Goal: Task Accomplishment & Management: Manage account settings

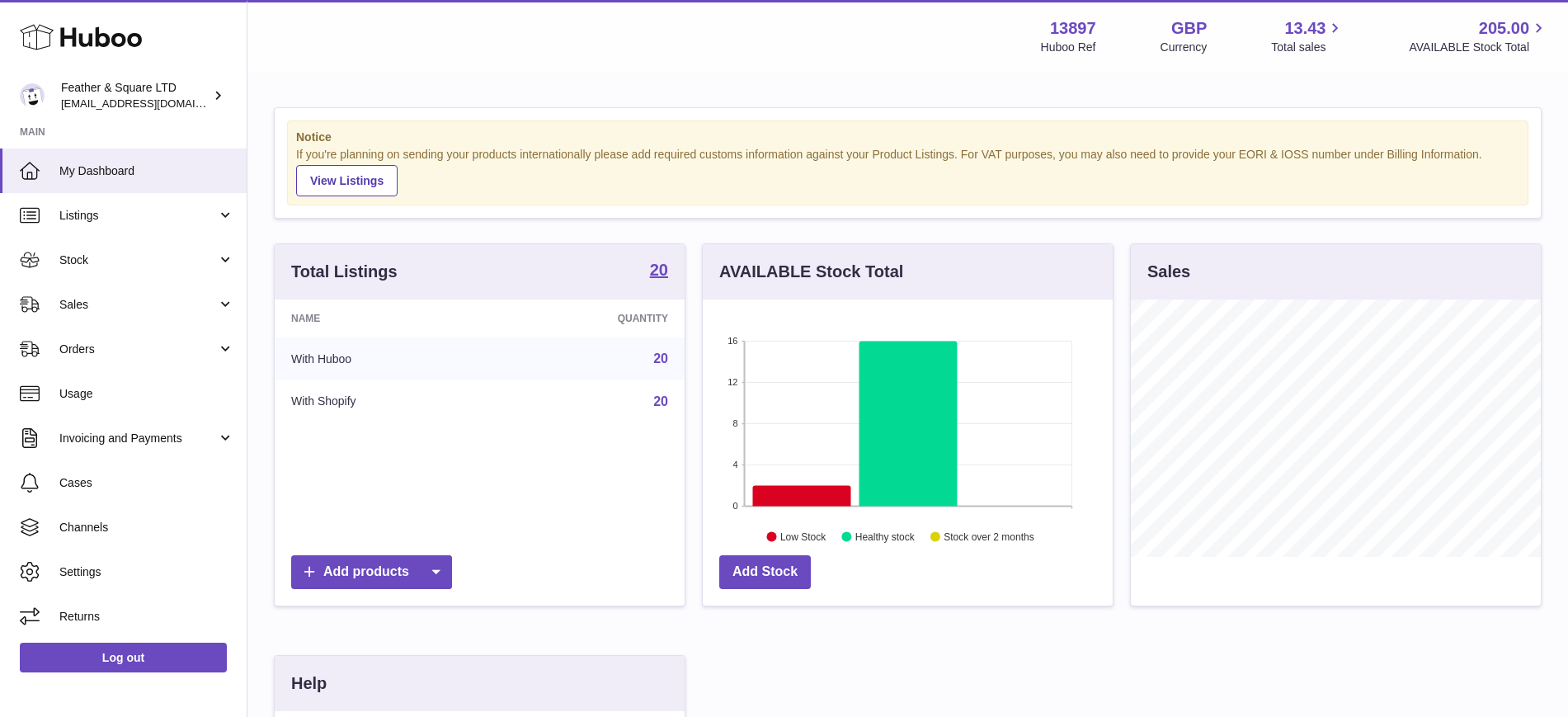
scroll to position [257, 410]
click at [91, 297] on span "Sales" at bounding box center [138, 304] width 158 height 15
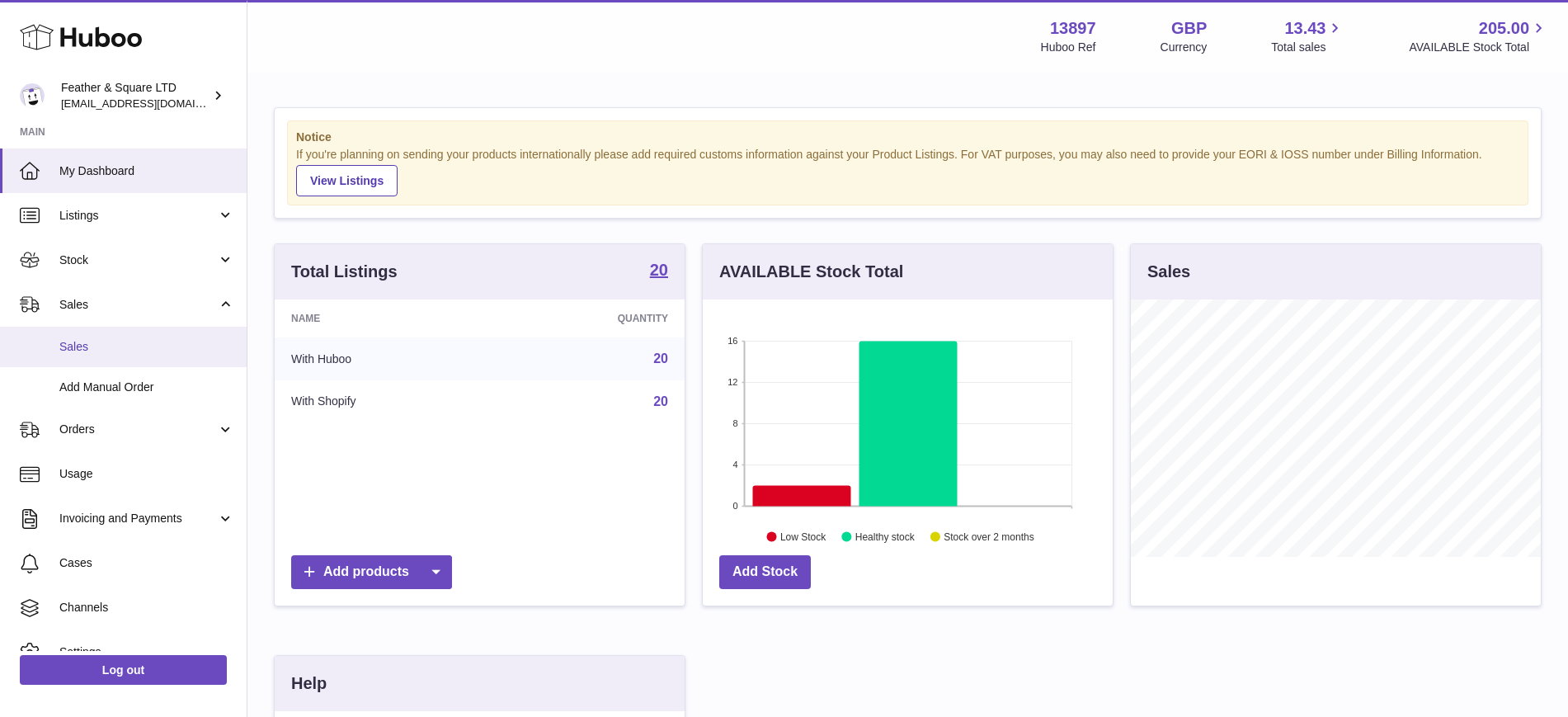
click at [95, 348] on span "Sales" at bounding box center [147, 347] width 175 height 15
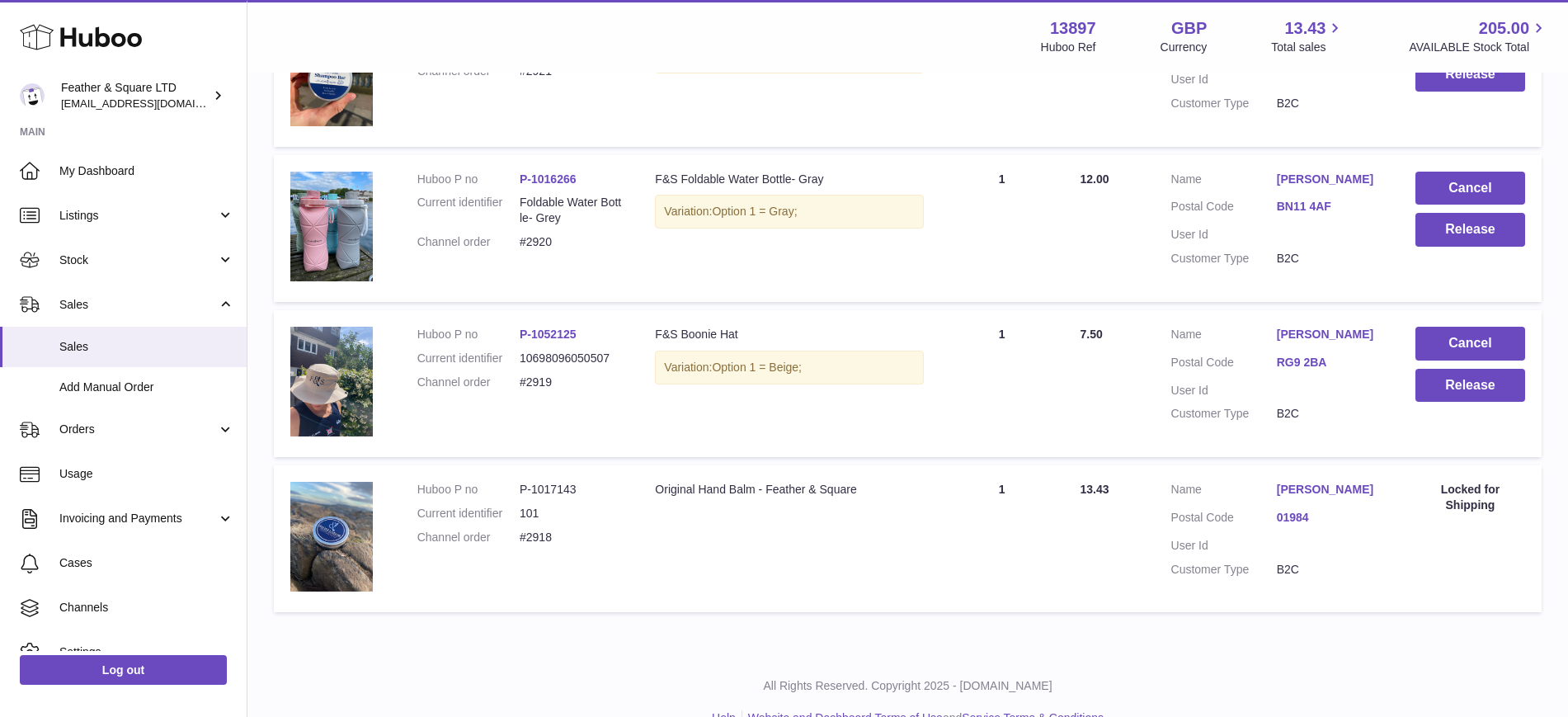
scroll to position [416, 0]
click at [1474, 349] on button "Cancel" at bounding box center [1470, 343] width 110 height 34
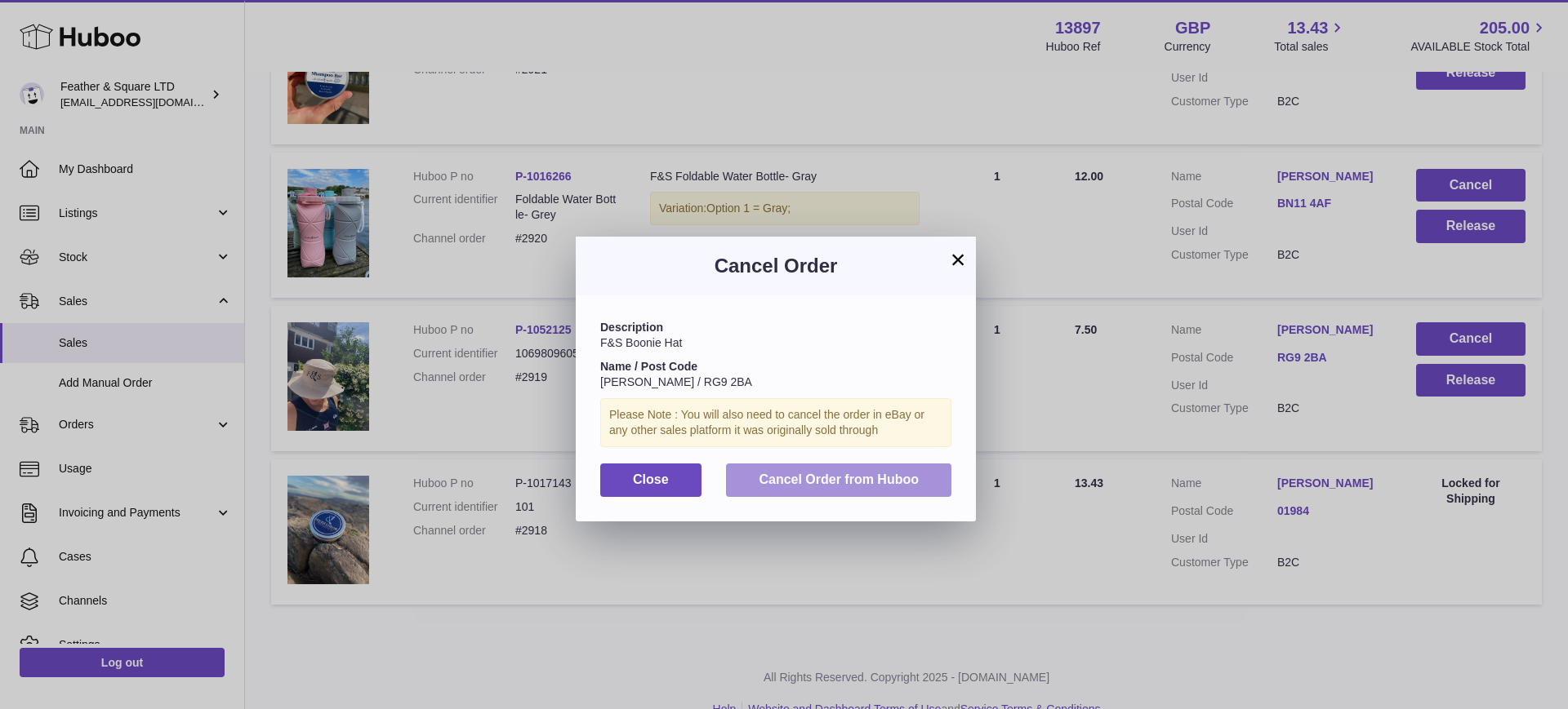
click at [874, 480] on span "Cancel Order from Huboo" at bounding box center [838, 479] width 160 height 13
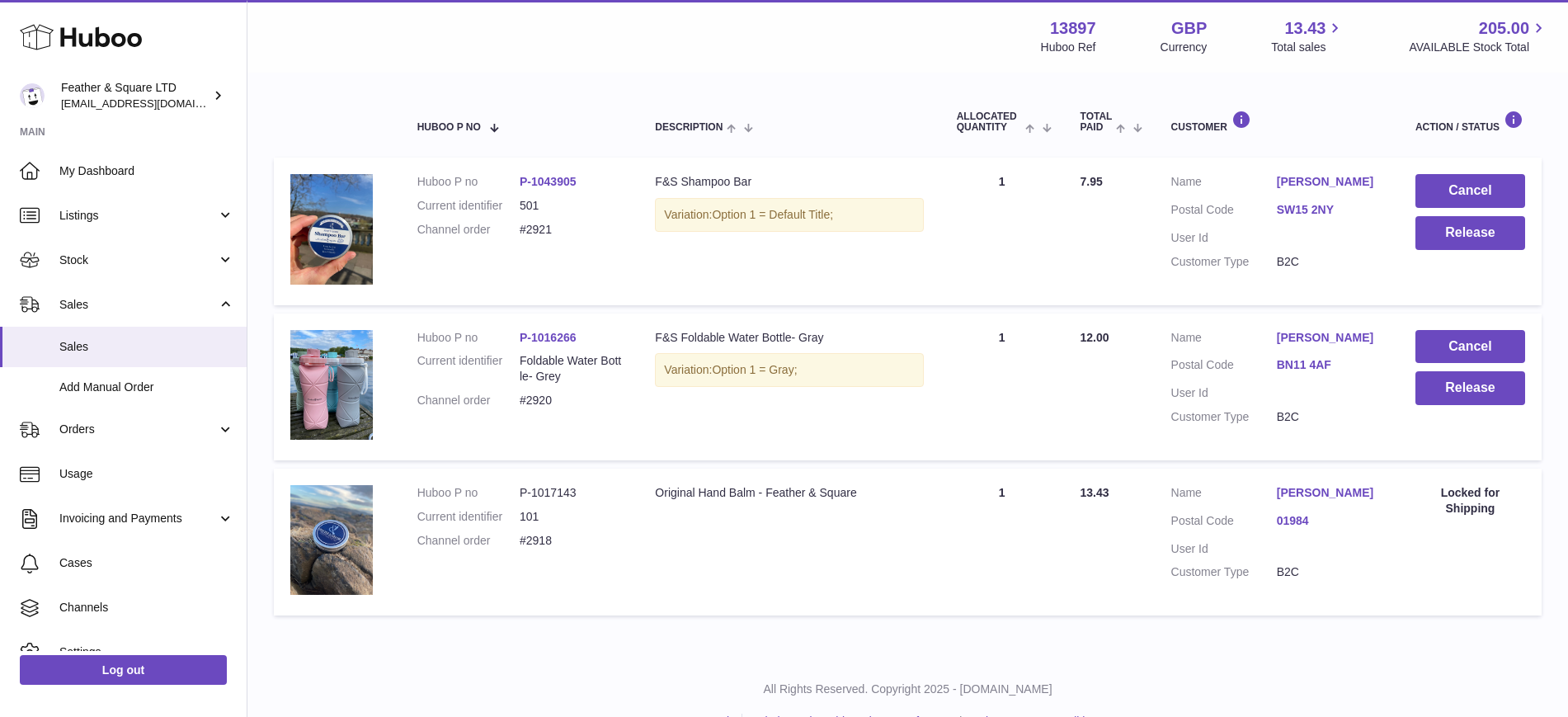
scroll to position [253, 0]
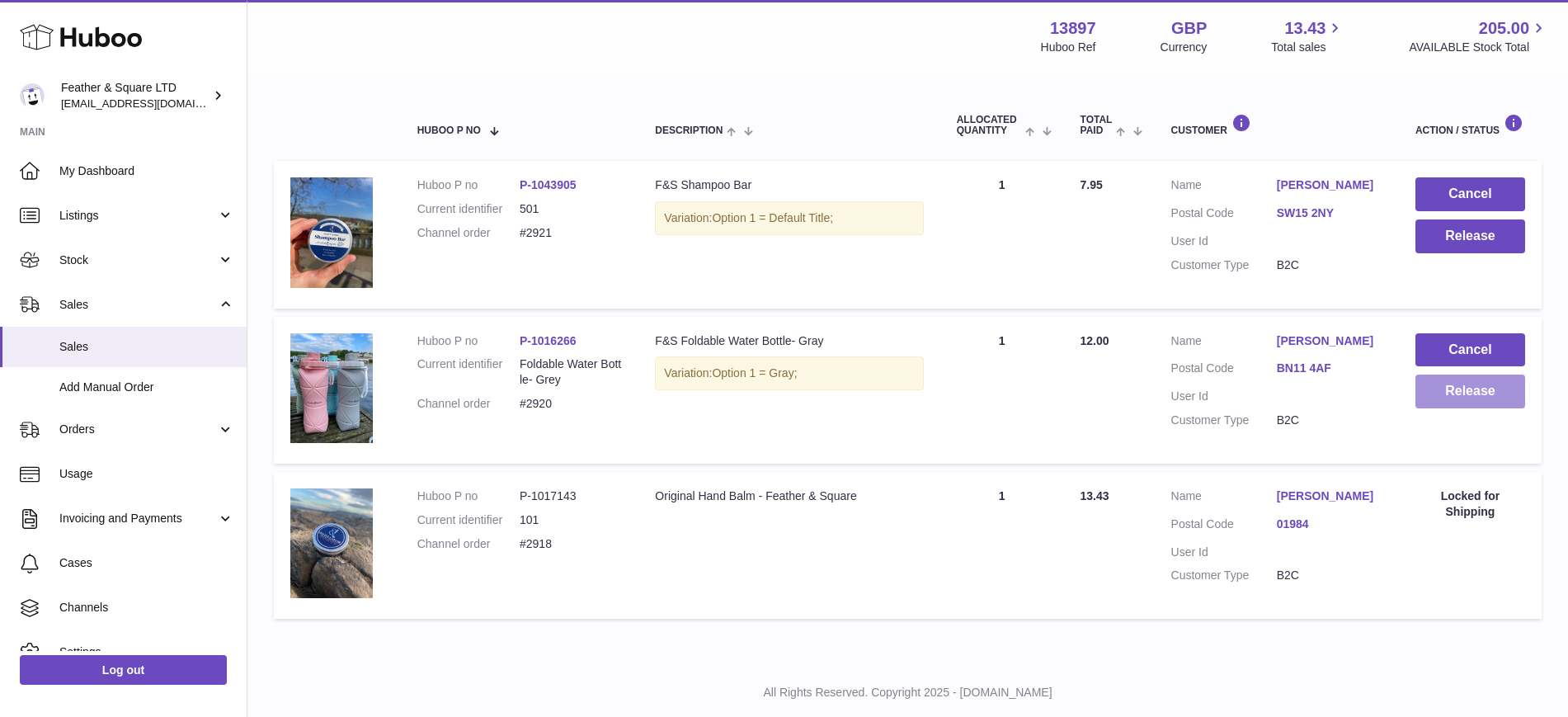
click at [1452, 391] on button "Release" at bounding box center [1470, 391] width 110 height 34
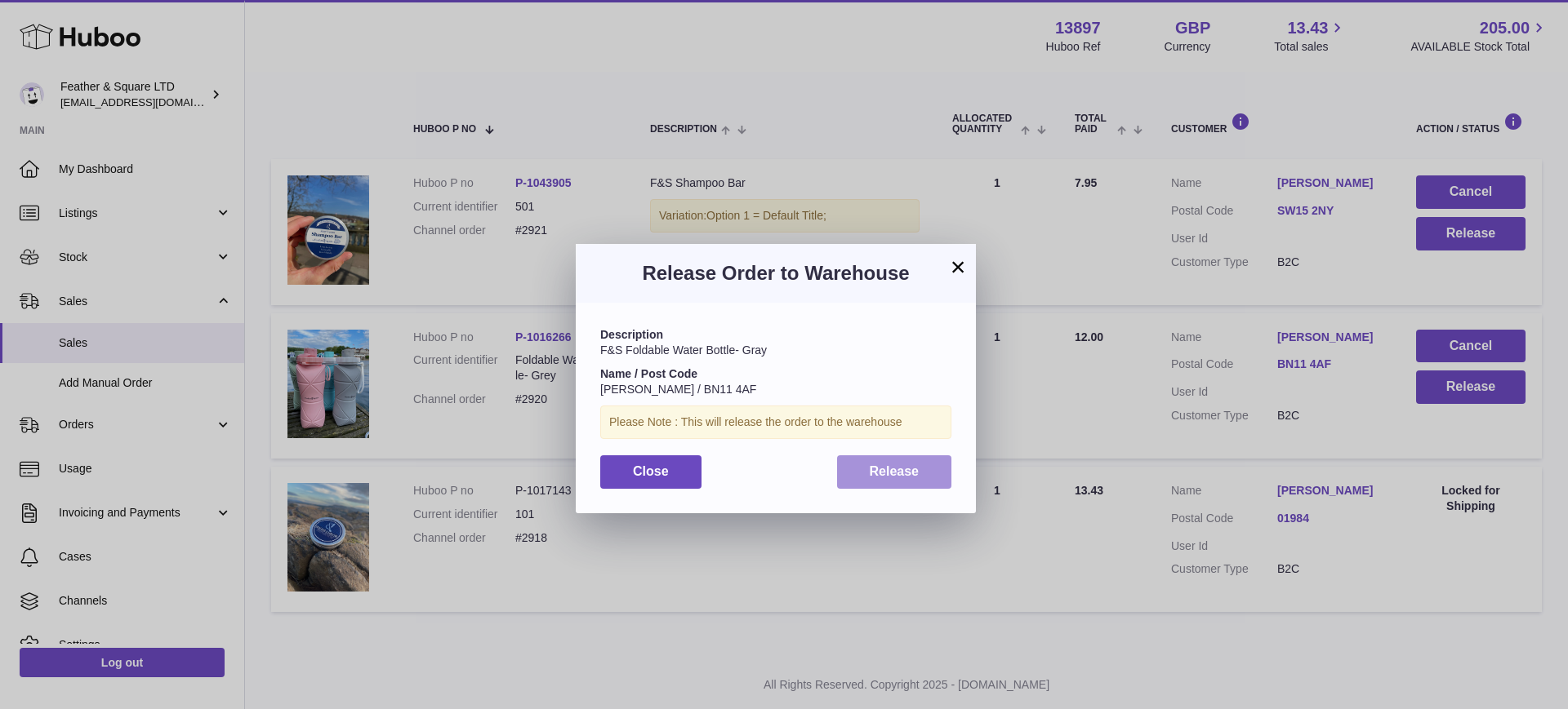
click at [889, 470] on span "Release" at bounding box center [894, 471] width 50 height 13
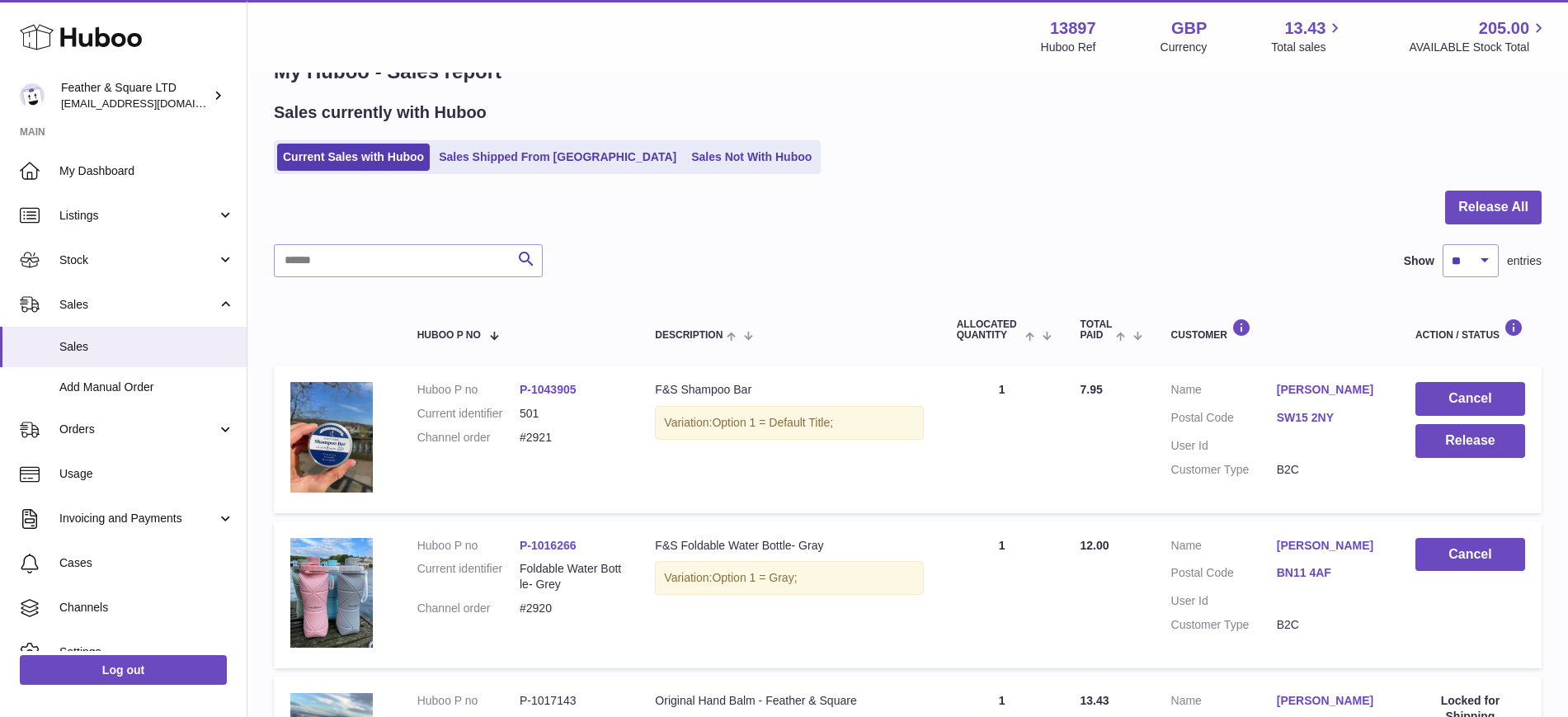
scroll to position [0, 0]
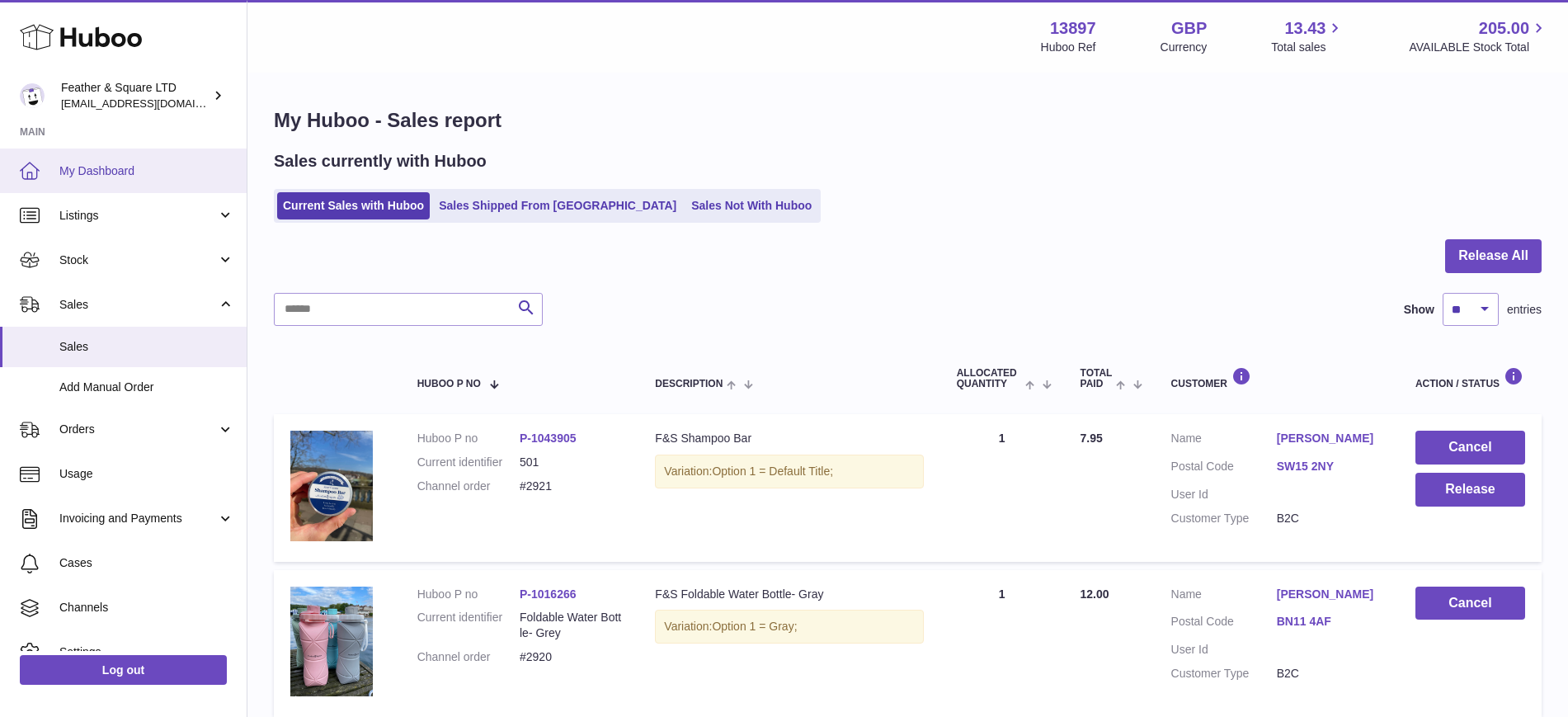
click at [143, 164] on span "My Dashboard" at bounding box center [147, 171] width 175 height 15
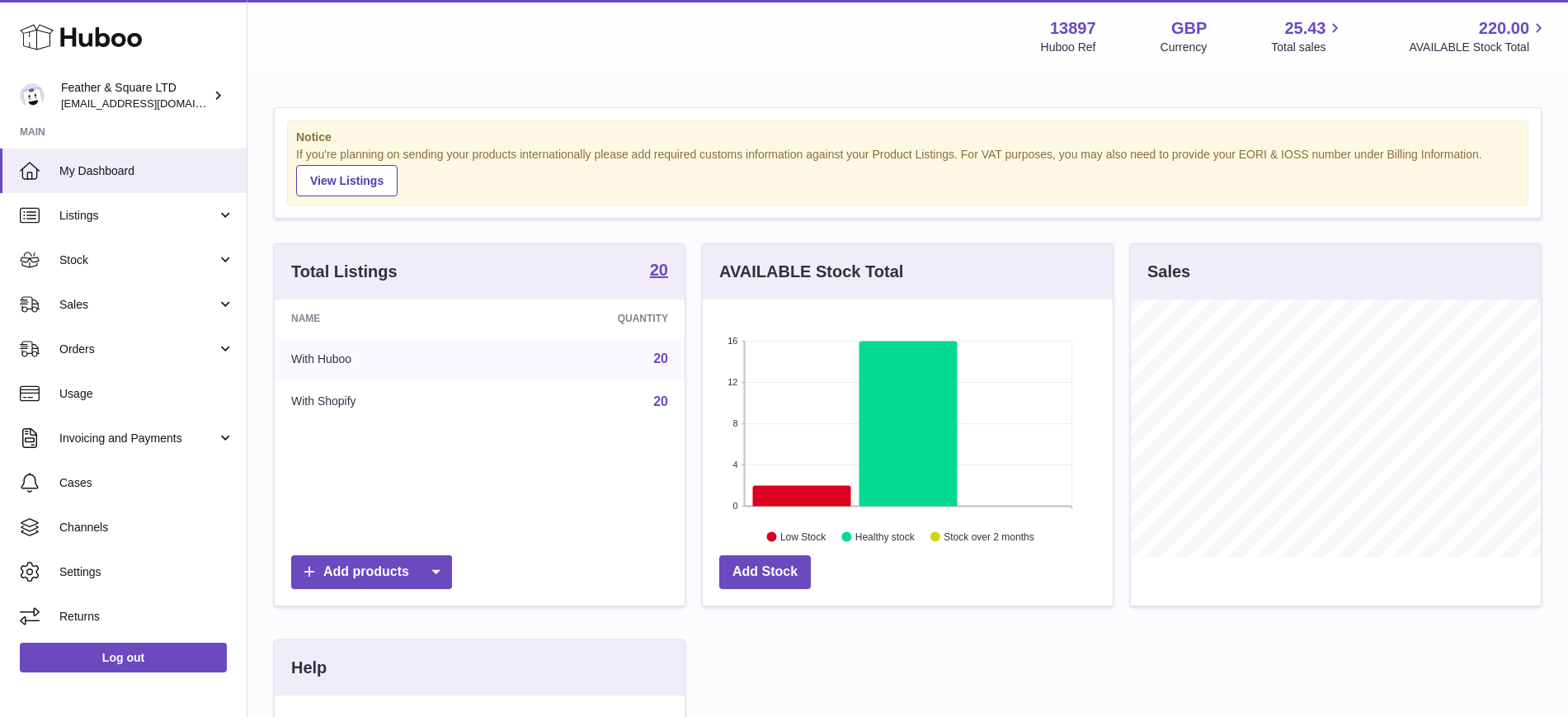
scroll to position [257, 410]
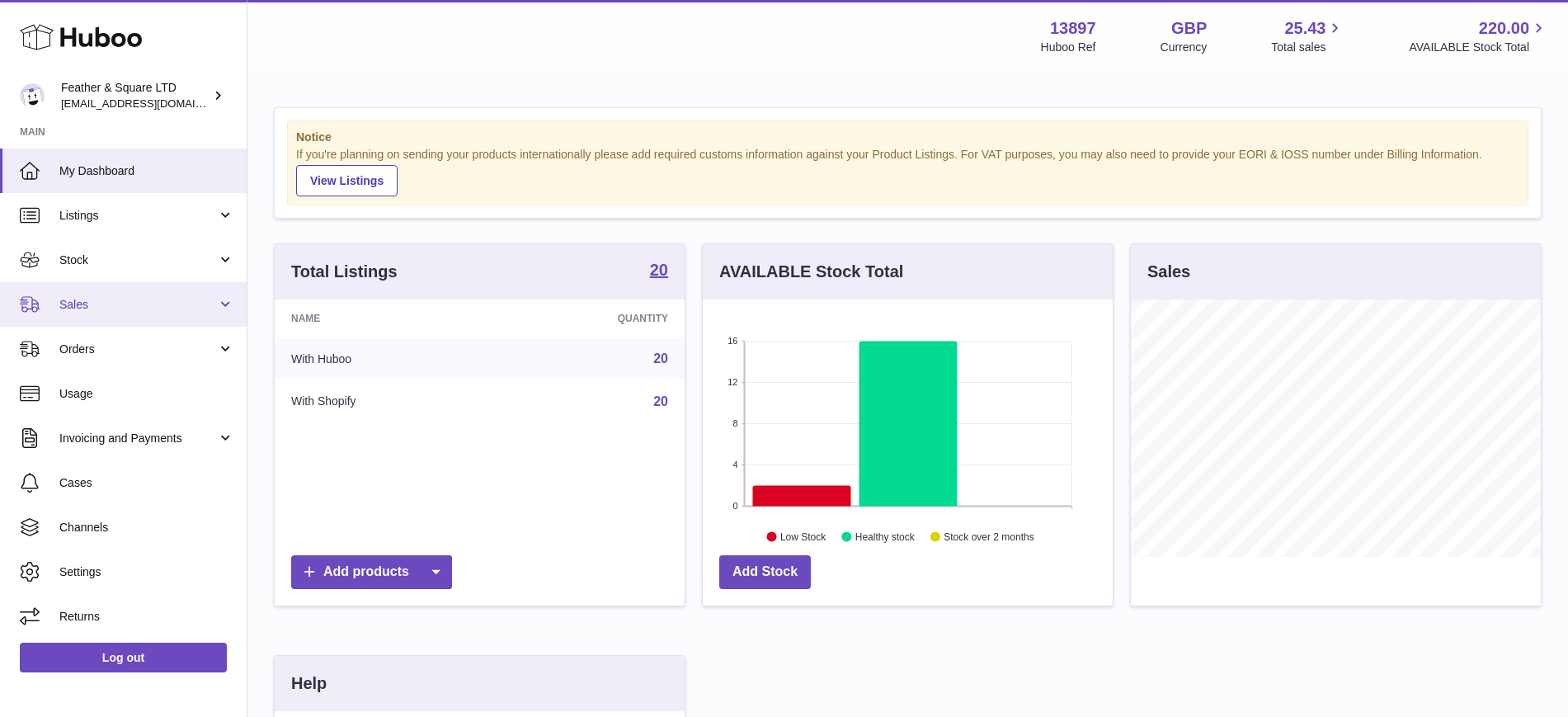
click at [118, 316] on link "Sales" at bounding box center [123, 304] width 246 height 44
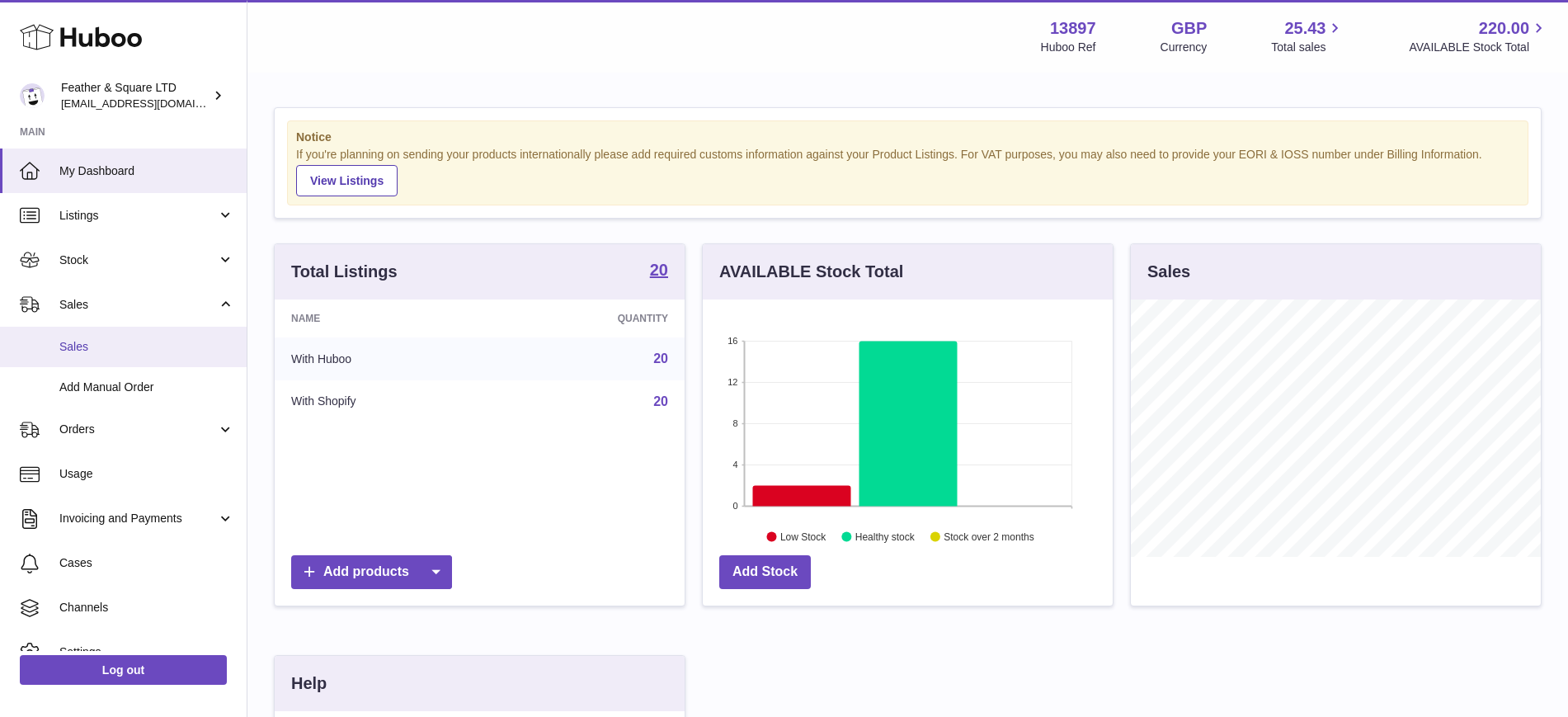
click at [106, 344] on span "Sales" at bounding box center [147, 347] width 175 height 15
